Goal: Task Accomplishment & Management: Manage account settings

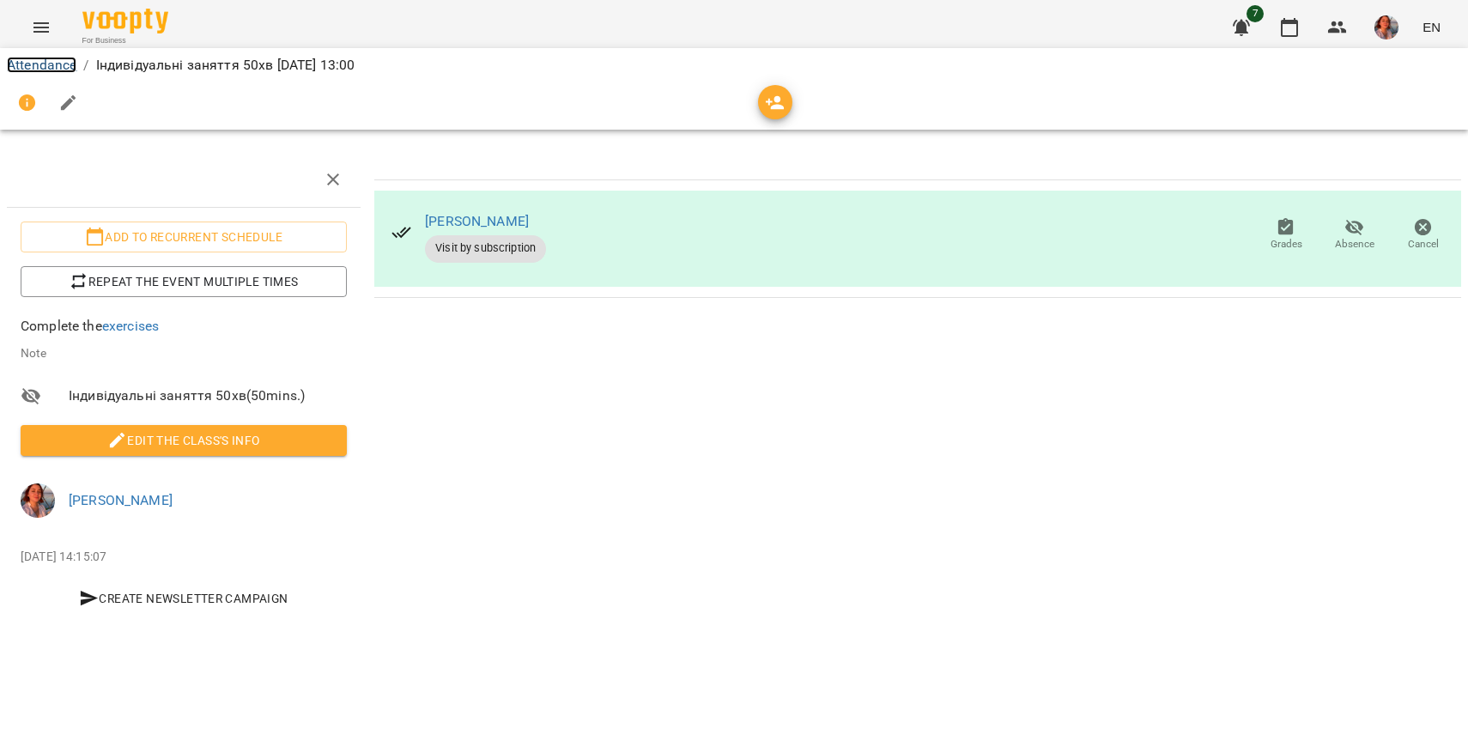
click at [51, 57] on link "Attendance" at bounding box center [42, 65] width 70 height 16
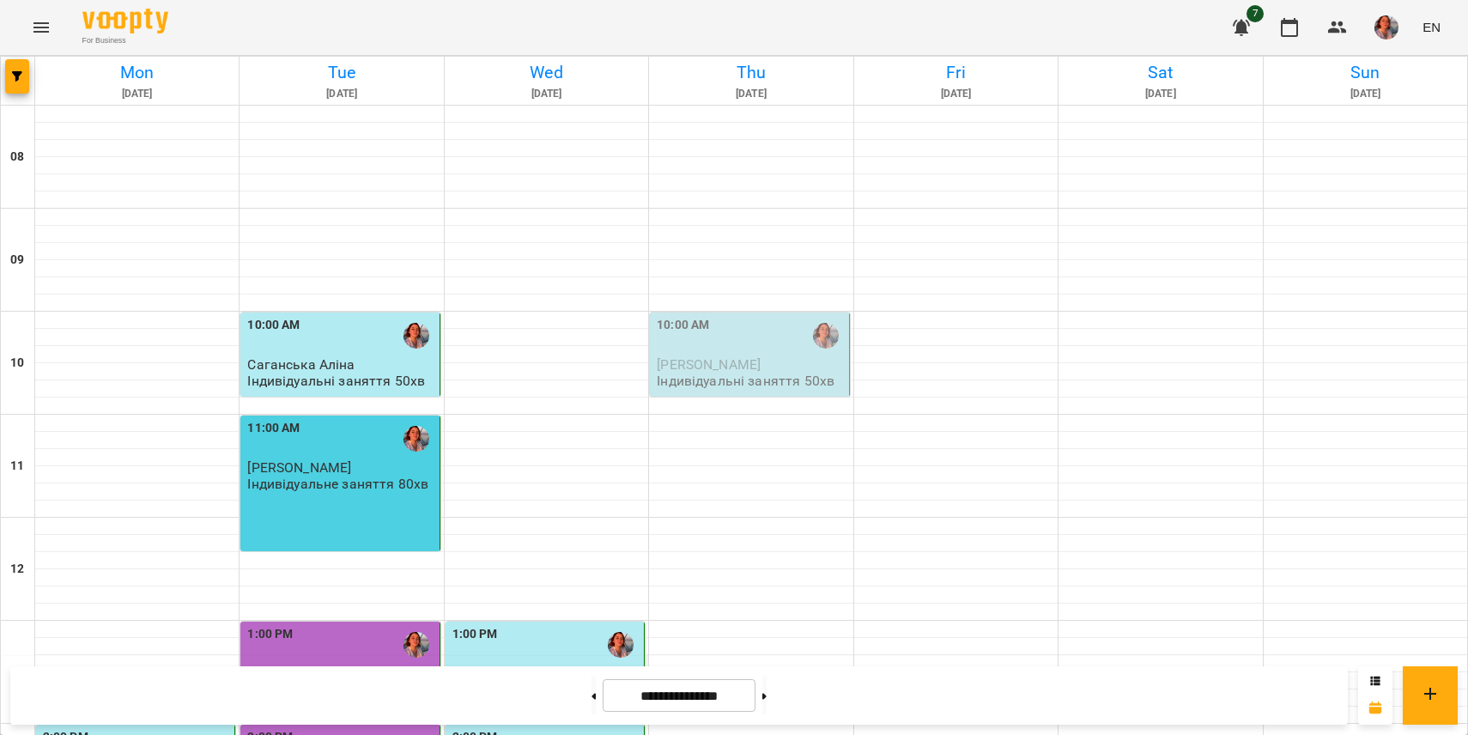
scroll to position [808, 0]
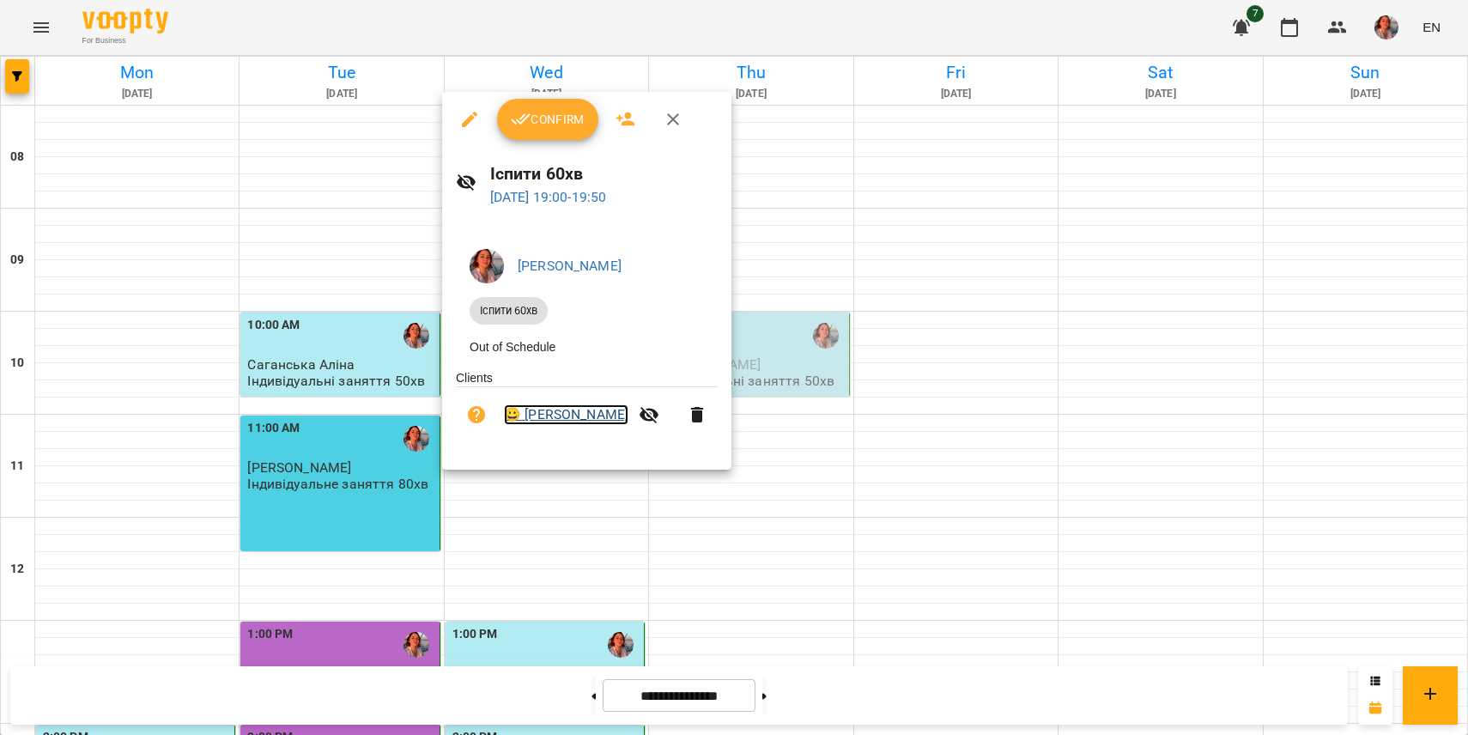
click at [596, 422] on link "😀 [PERSON_NAME]" at bounding box center [566, 414] width 124 height 21
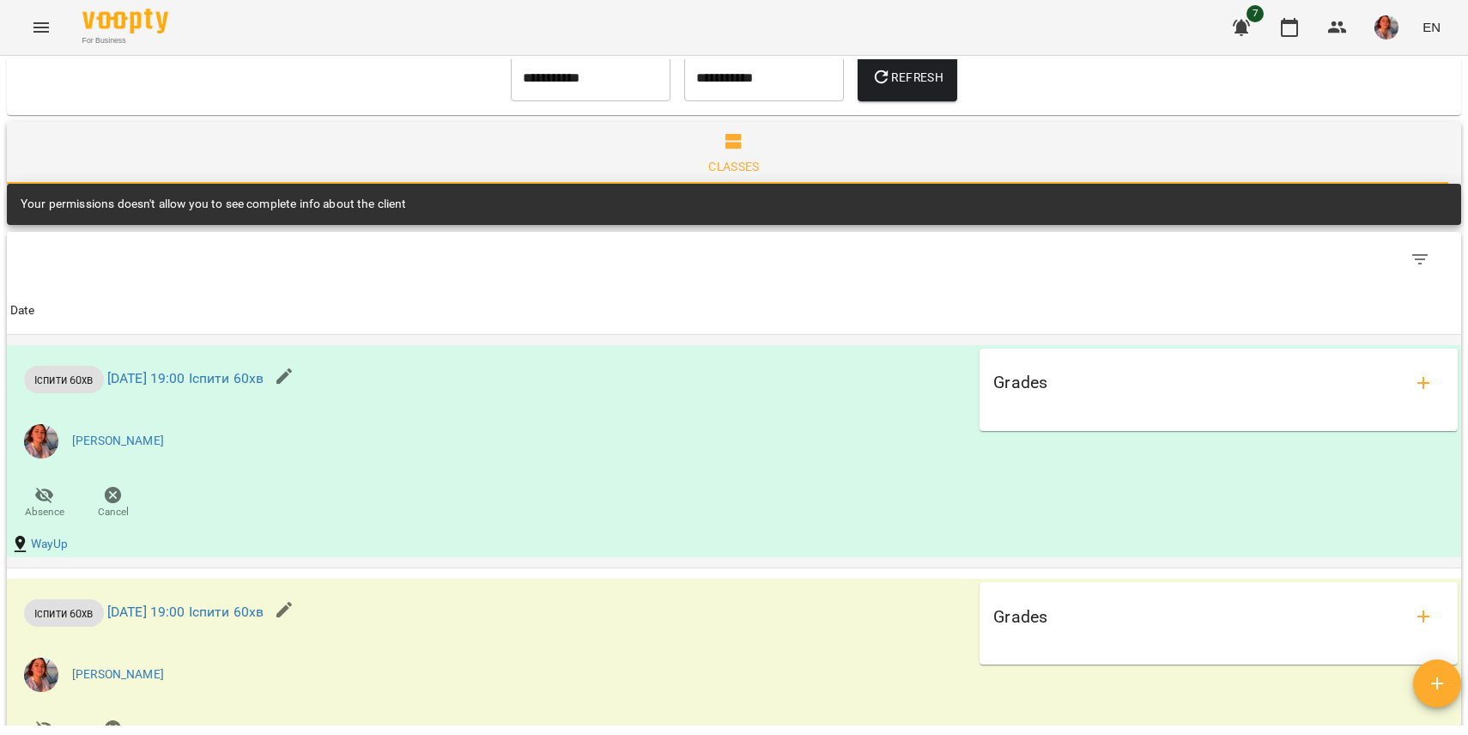
scroll to position [511, 0]
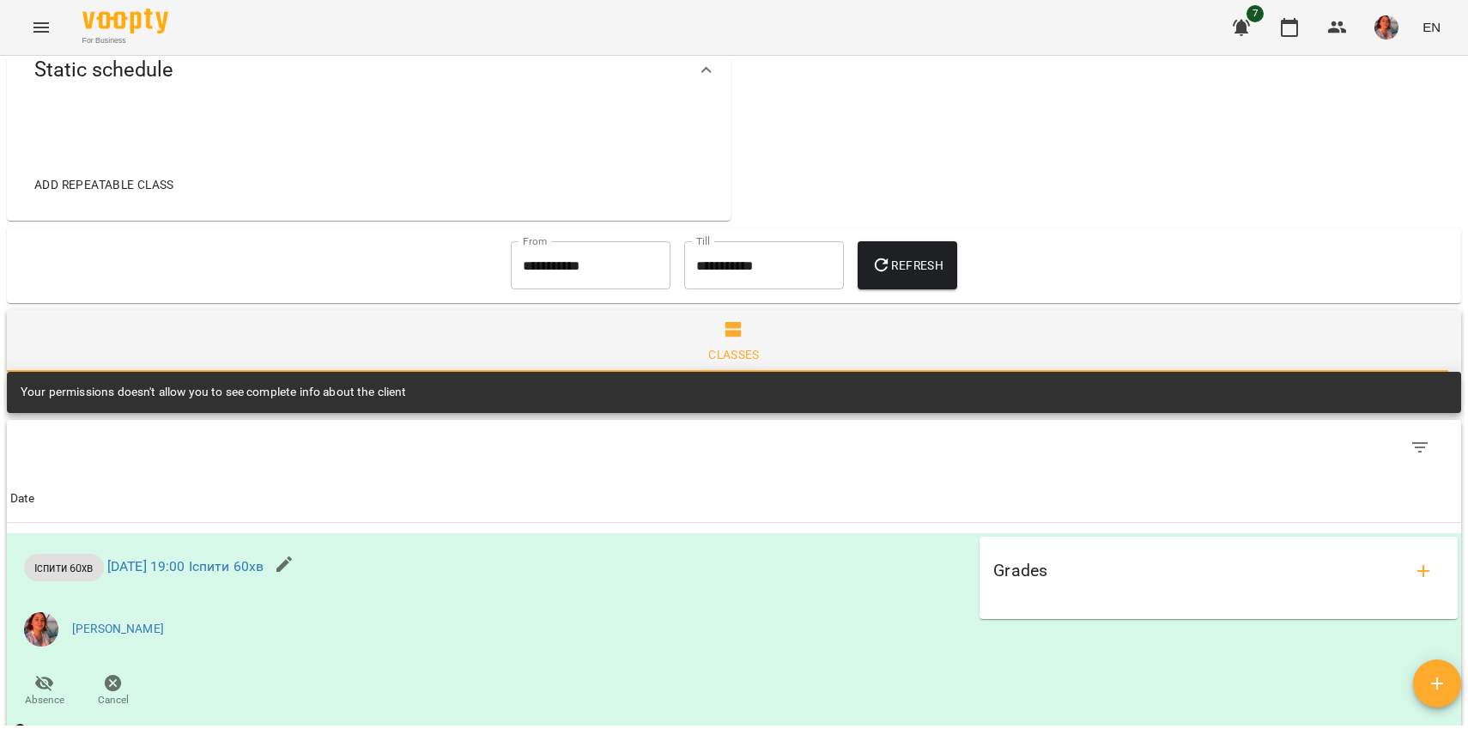
click at [723, 349] on div "Classes" at bounding box center [733, 354] width 51 height 21
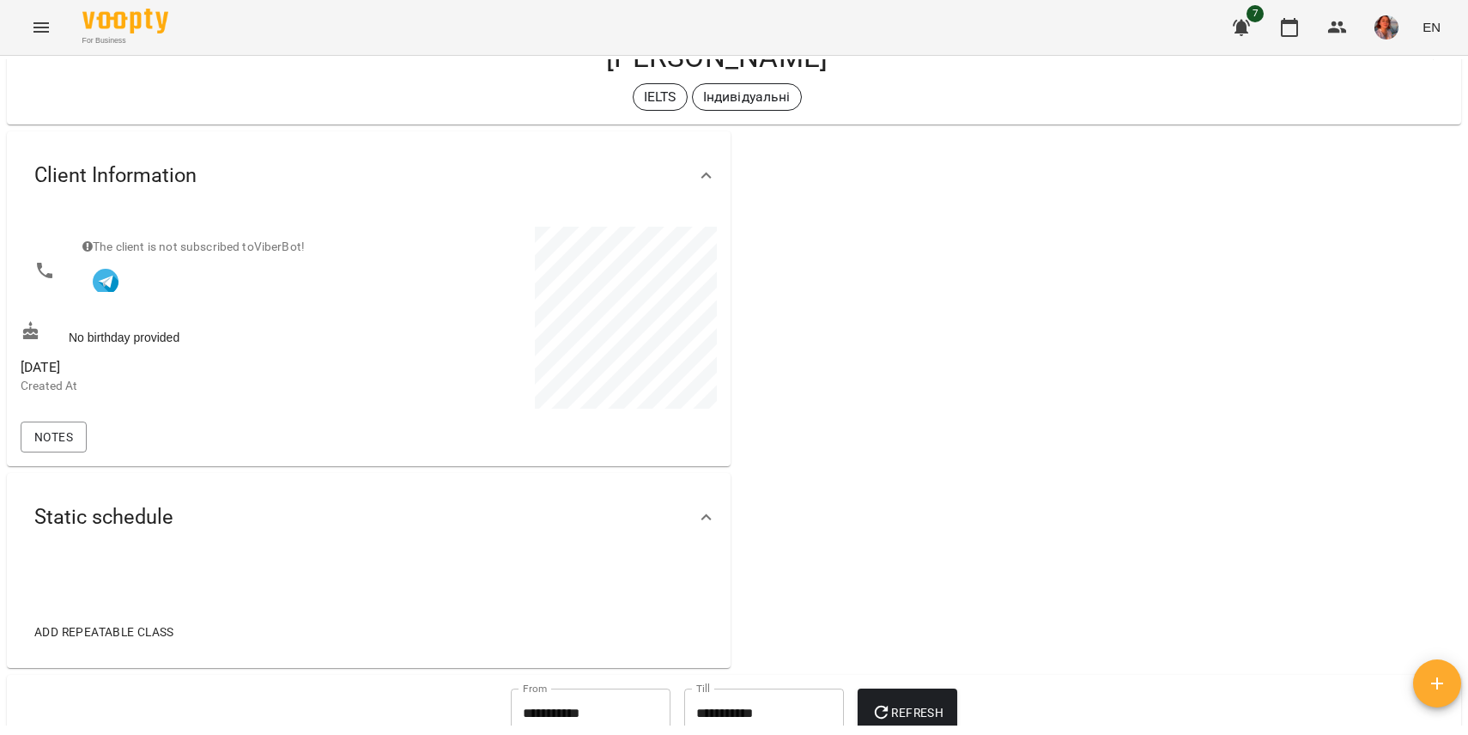
scroll to position [0, 0]
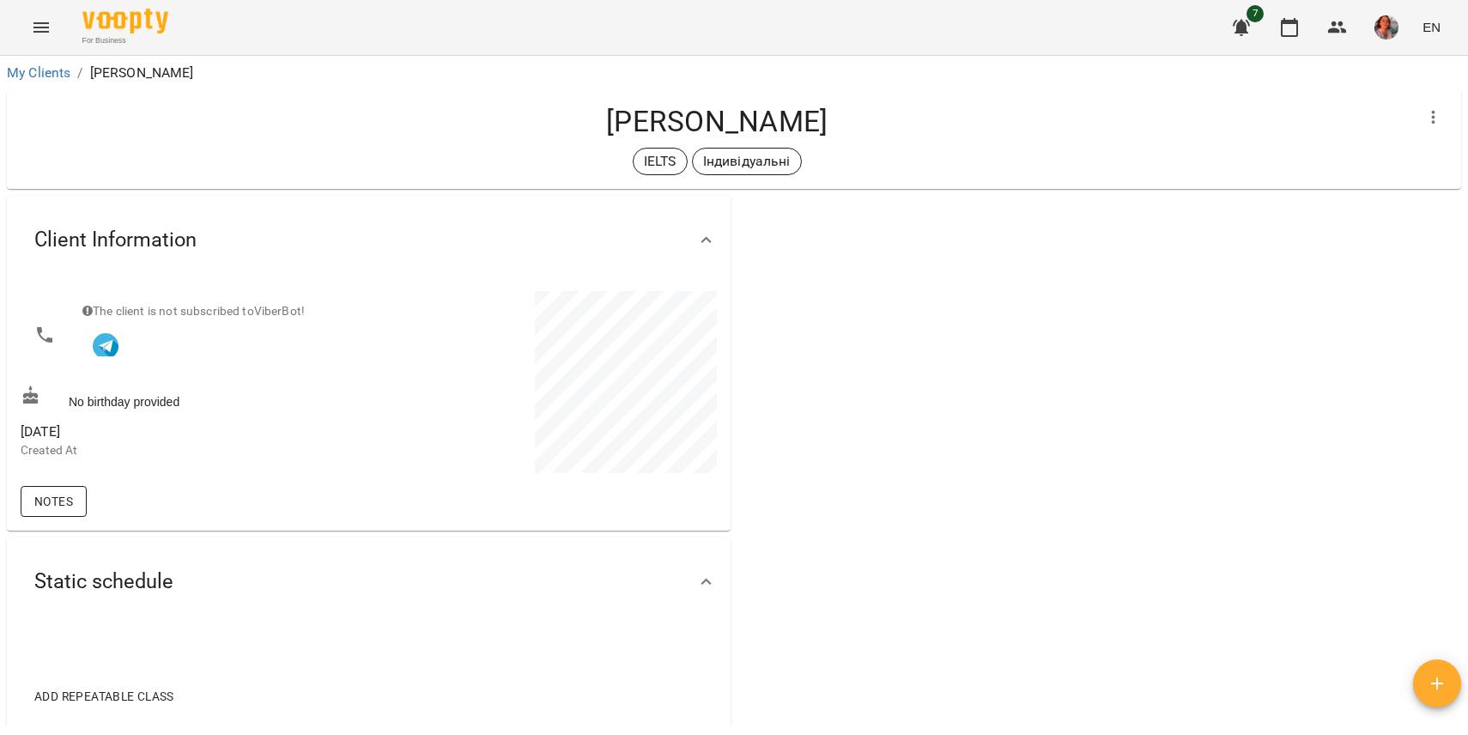
click at [54, 510] on span "Notes" at bounding box center [53, 501] width 39 height 21
click at [60, 509] on span "Notes" at bounding box center [53, 501] width 39 height 21
click at [119, 21] on img at bounding box center [125, 21] width 86 height 25
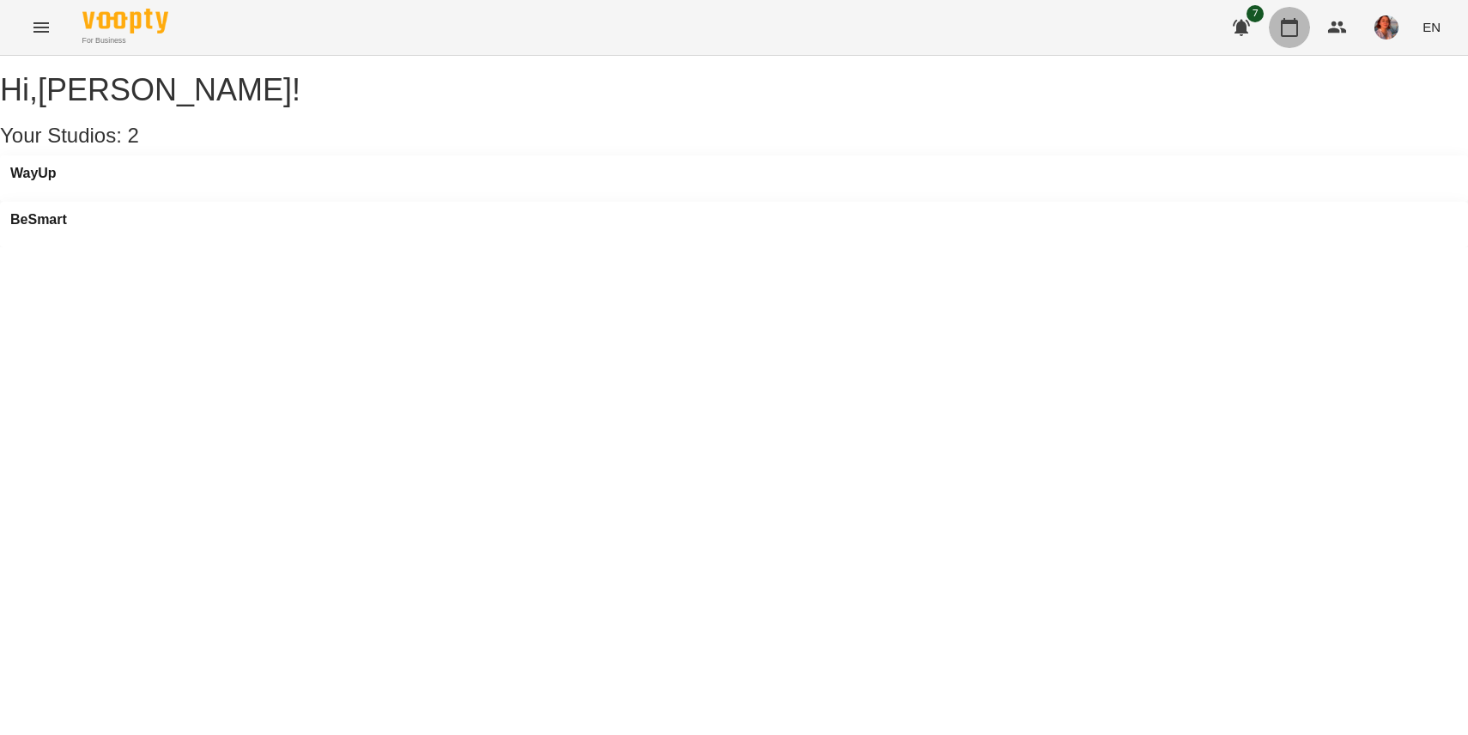
click at [1296, 27] on icon "button" at bounding box center [1289, 27] width 21 height 21
